Goal: Find specific page/section: Find specific page/section

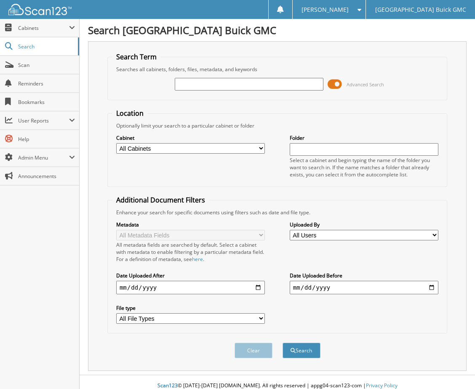
click at [226, 86] on input "text" at bounding box center [249, 84] width 149 height 13
click at [230, 148] on select "All Cabinets 2017 DEALS 2018 DEALS 2019 DEALS 2020 DEALS 2021 CAR DEALS 2022 CA…" at bounding box center [190, 148] width 149 height 11
select select "9348"
click at [116, 143] on select "All Cabinets 2017 DEALS 2018 DEALS 2019 DEALS 2020 DEALS 2021 CAR DEALS 2022 CA…" at bounding box center [190, 148] width 149 height 11
click at [211, 86] on input "text" at bounding box center [249, 84] width 149 height 13
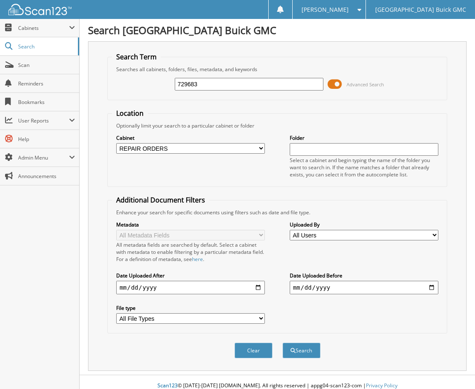
type input "729683"
click at [283, 343] on button "Search" at bounding box center [302, 351] width 38 height 16
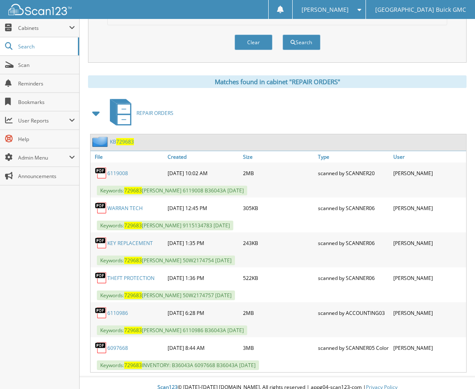
scroll to position [317, 0]
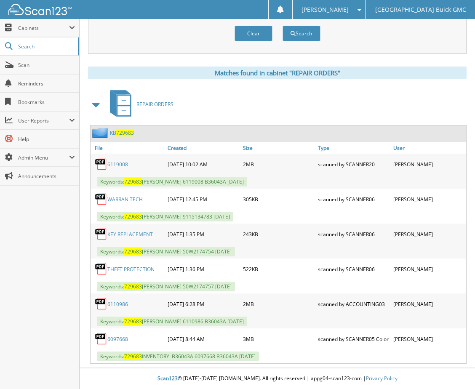
click at [124, 199] on link "WARRAN TECH" at bounding box center [124, 199] width 35 height 7
click at [32, 67] on span "Scan" at bounding box center [46, 64] width 57 height 7
